Goal: Information Seeking & Learning: Learn about a topic

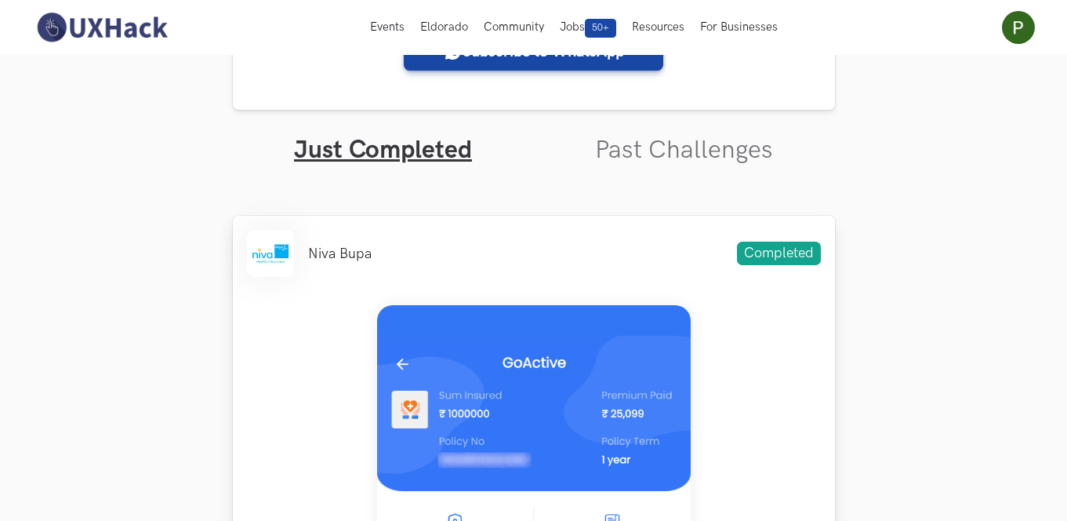
scroll to position [423, 0]
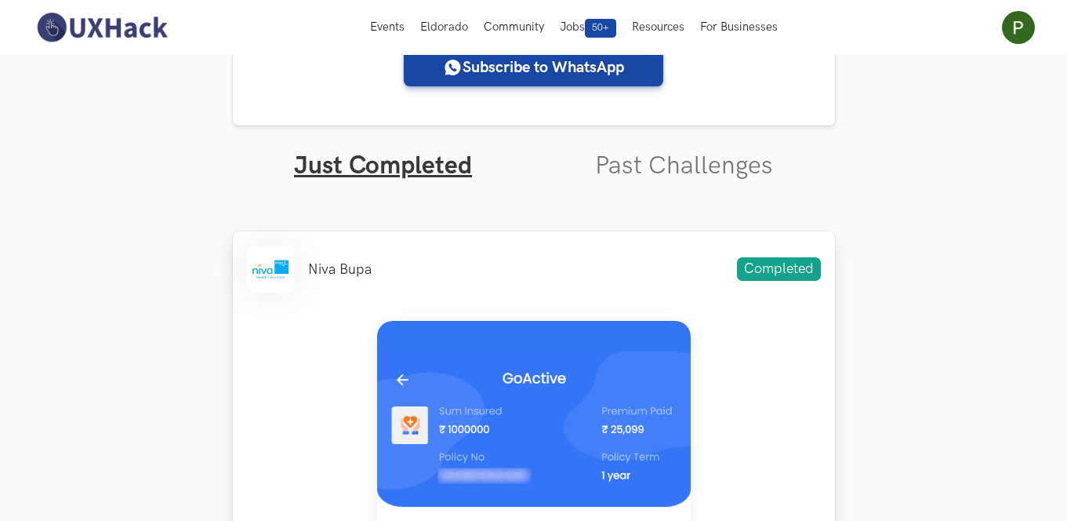
click at [768, 254] on div "Niva Bupa Completed" at bounding box center [534, 268] width 574 height 47
click at [768, 265] on span "Completed" at bounding box center [779, 269] width 84 height 24
click at [312, 275] on li "Niva Bupa" at bounding box center [340, 269] width 64 height 16
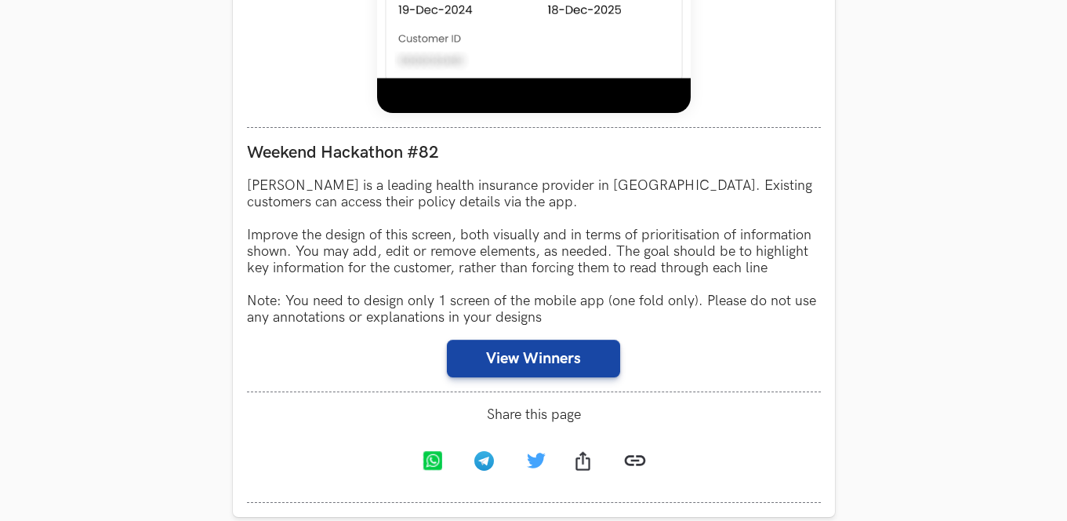
scroll to position [1490, 0]
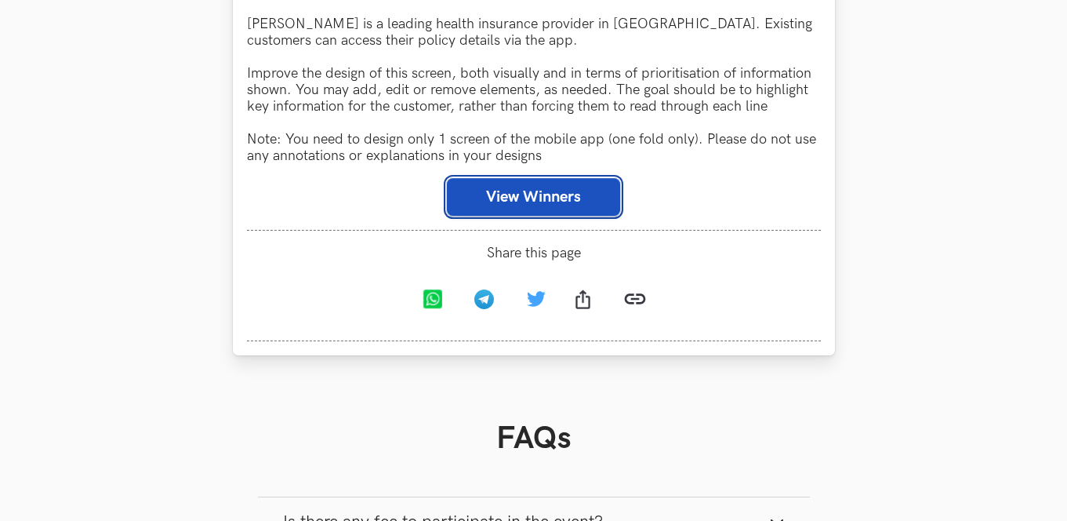
click at [554, 208] on button "View Winners" at bounding box center [533, 197] width 173 height 38
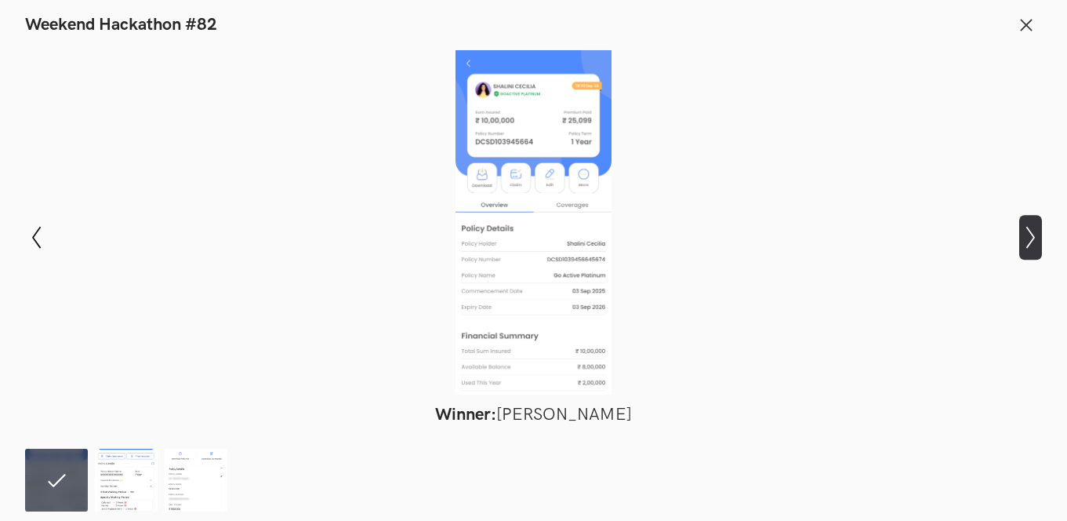
click at [1022, 220] on button "Show next slide" at bounding box center [1030, 237] width 23 height 45
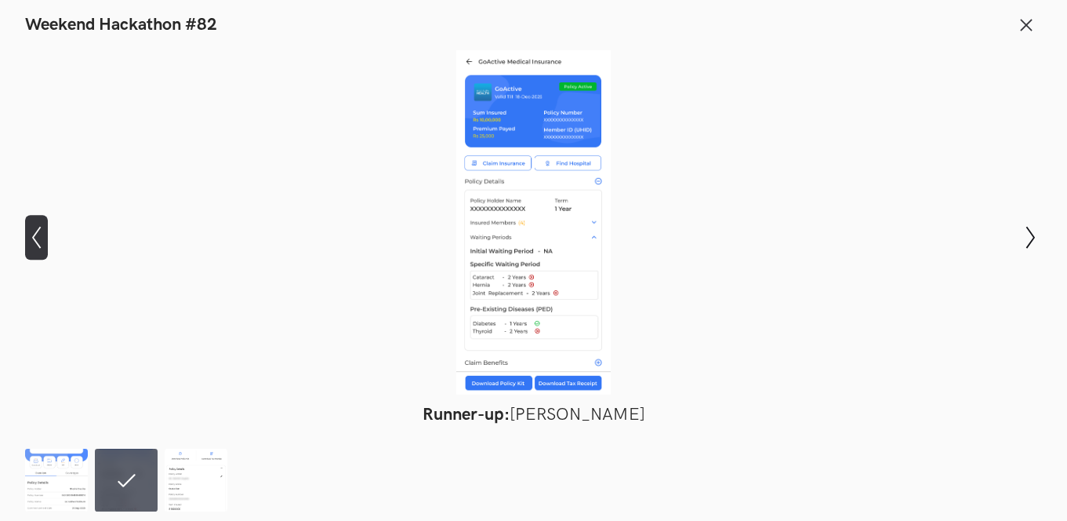
click at [34, 235] on icon "Show previous slide" at bounding box center [36, 237] width 23 height 23
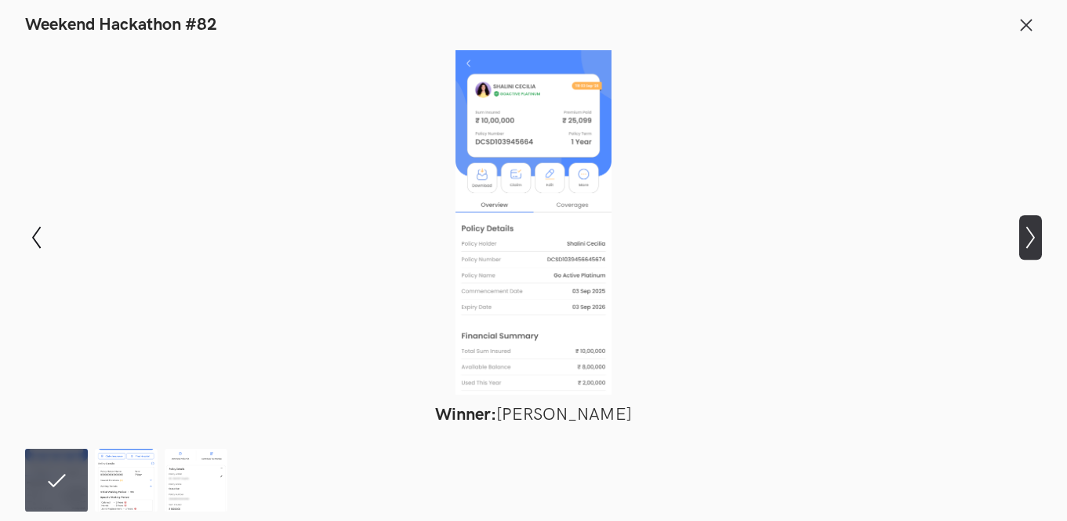
click at [1037, 249] on icon "Show next slide" at bounding box center [1030, 237] width 23 height 23
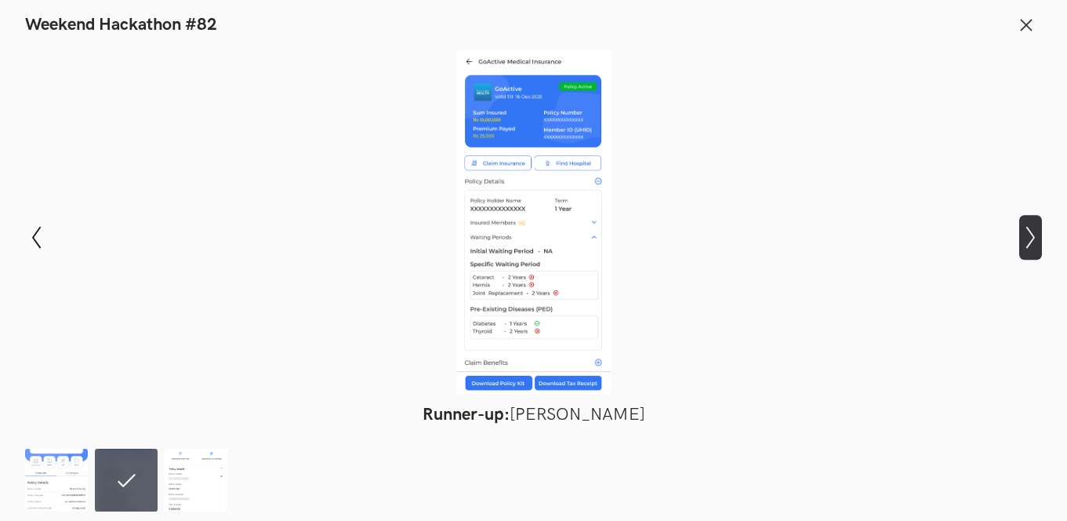
click at [1035, 240] on icon "Show next slide" at bounding box center [1030, 237] width 23 height 23
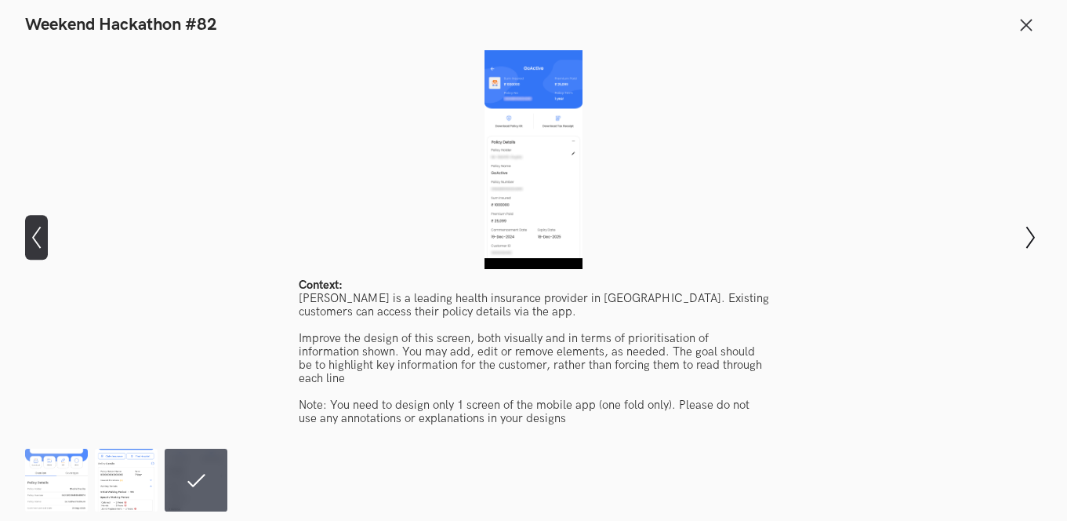
click at [27, 228] on icon "Show previous slide" at bounding box center [36, 237] width 23 height 23
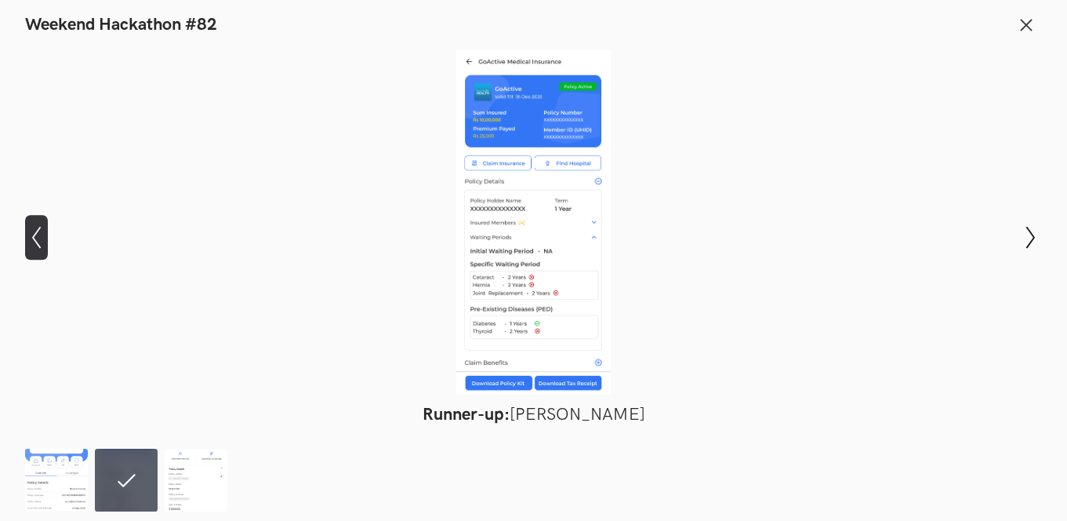
click at [27, 228] on icon "Show previous slide" at bounding box center [36, 237] width 23 height 23
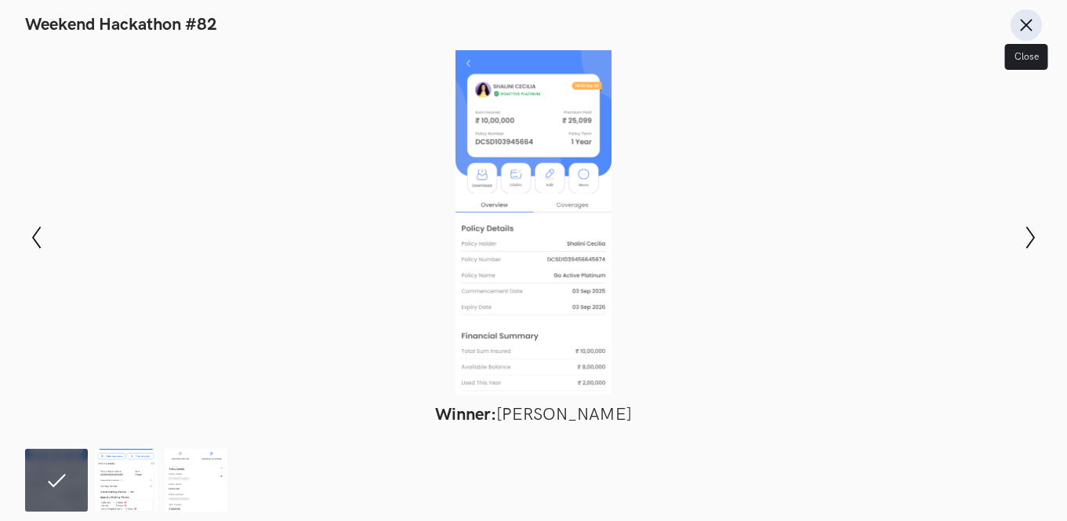
click at [1029, 27] on line at bounding box center [1027, 25] width 10 height 10
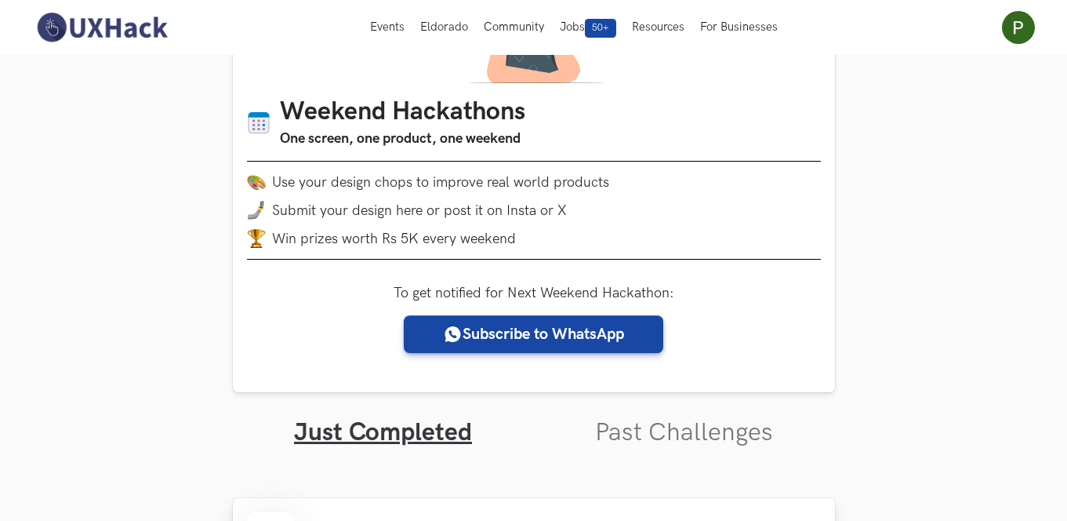
scroll to position [0, 0]
